Goal: Find specific page/section: Find specific page/section

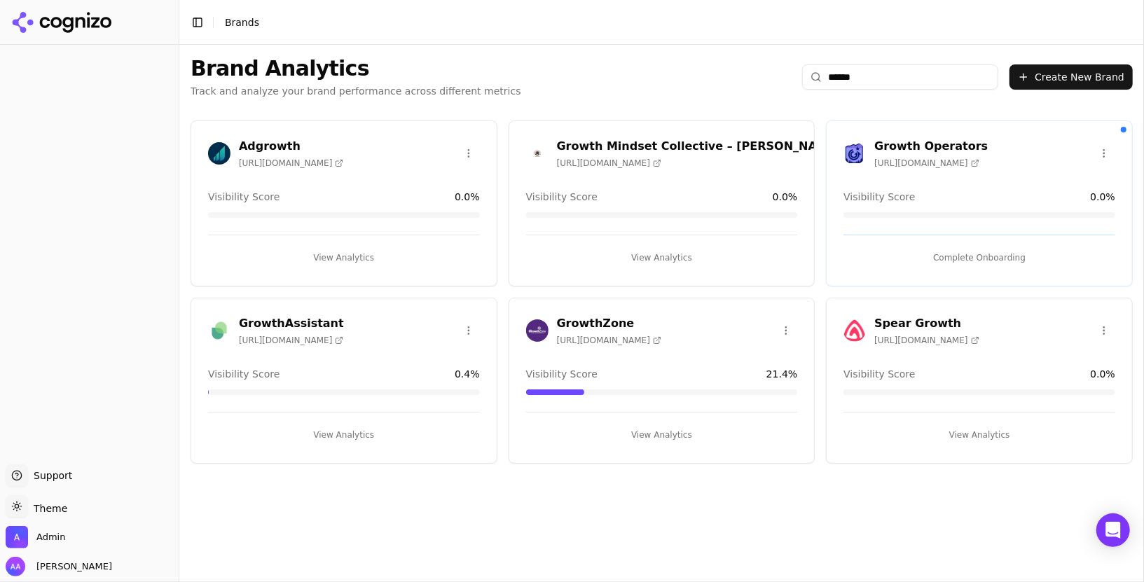
type input "******"
click at [855, 151] on img at bounding box center [855, 153] width 22 height 22
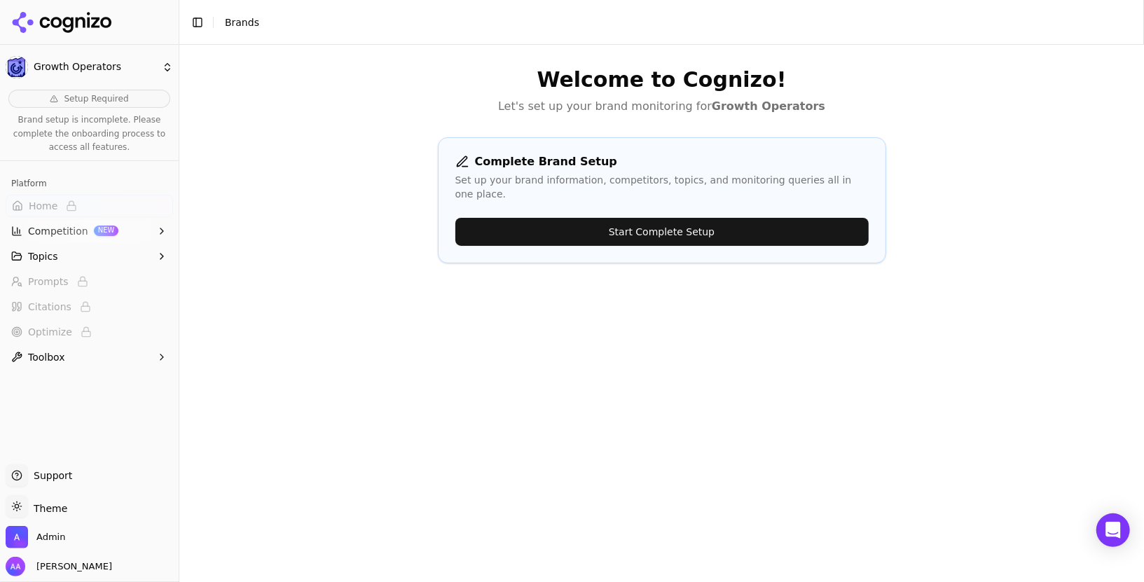
click at [240, 24] on span "Brands" at bounding box center [242, 22] width 34 height 11
click at [60, 14] on icon at bounding box center [62, 22] width 102 height 21
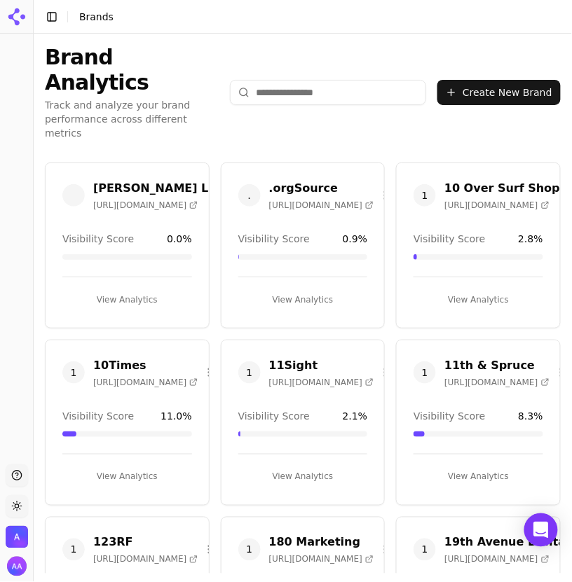
click at [243, 362] on span "1" at bounding box center [249, 373] width 22 height 22
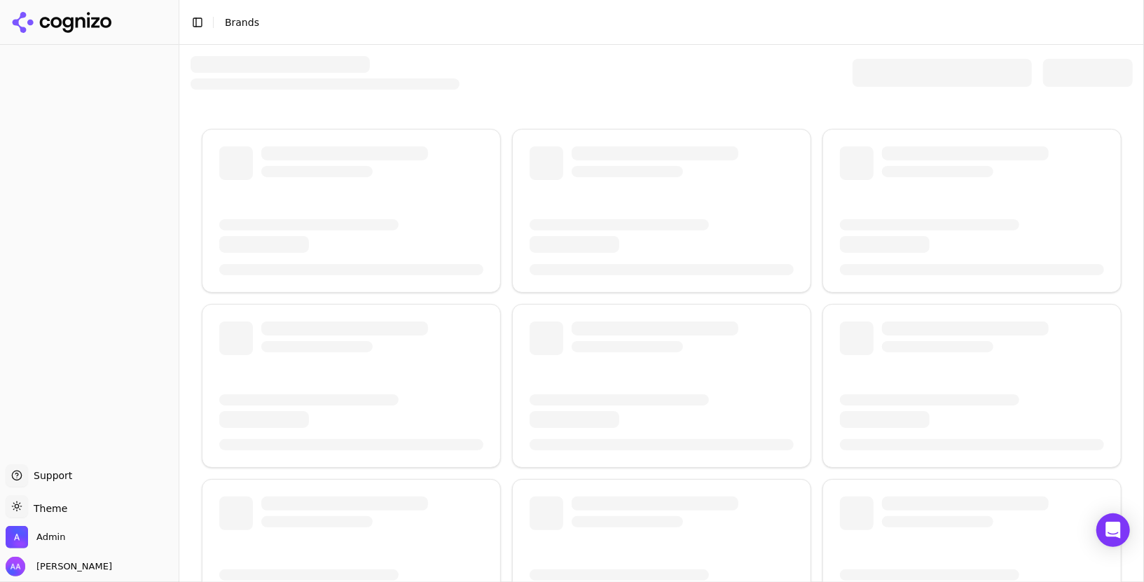
click at [384, 39] on header "Toggle Sidebar Brands" at bounding box center [661, 22] width 965 height 45
